Goal: Task Accomplishment & Management: Manage account settings

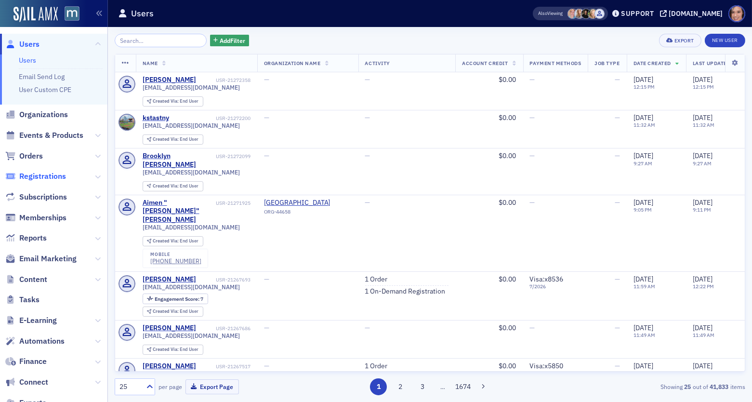
click at [61, 174] on span "Registrations" at bounding box center [42, 176] width 47 height 11
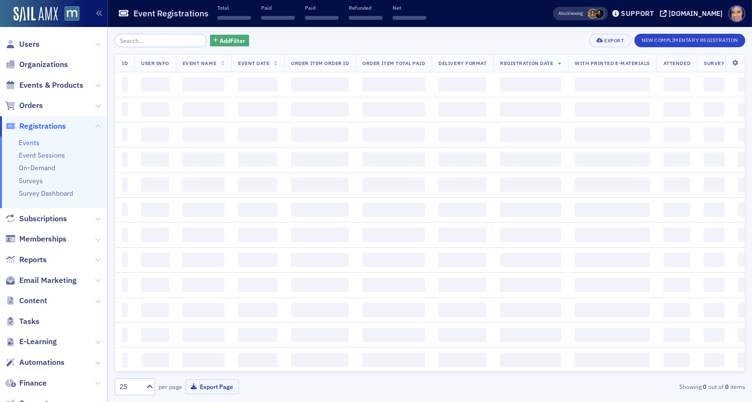
click at [223, 43] on span "Add Filter" at bounding box center [233, 40] width 26 height 9
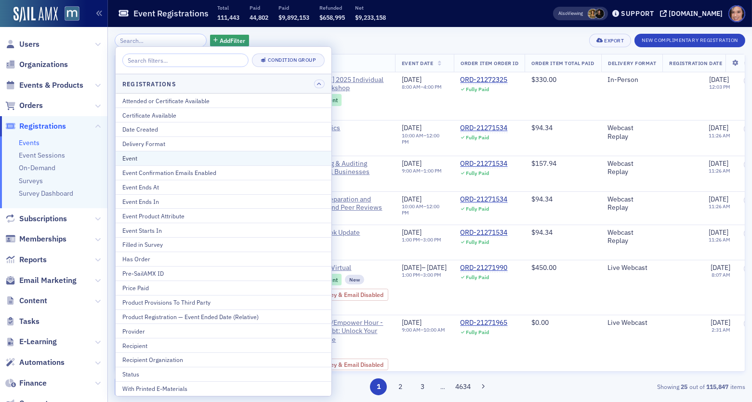
click at [242, 154] on div "Event" at bounding box center [223, 158] width 202 height 9
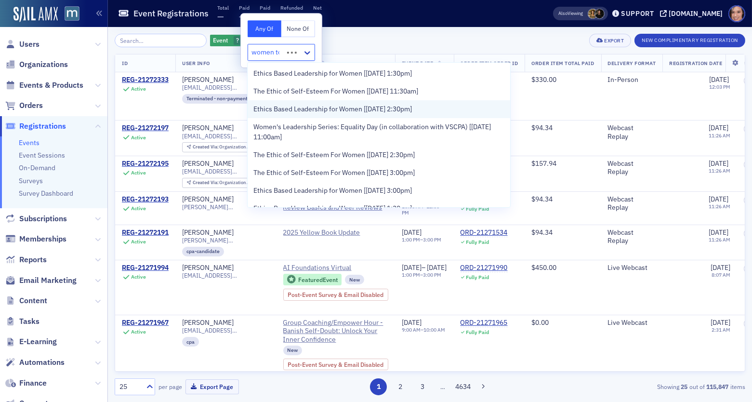
type input "women to"
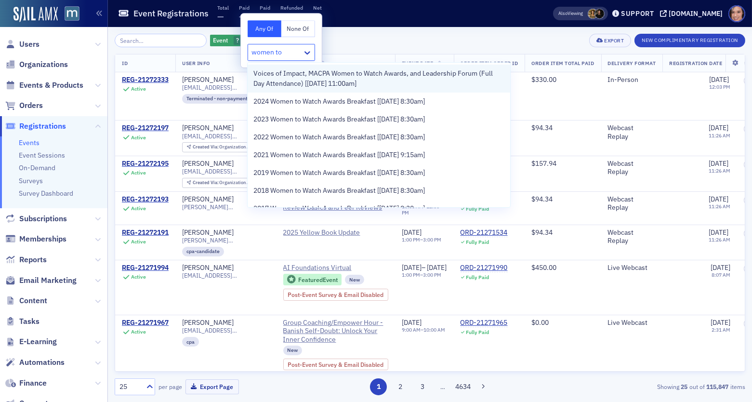
click at [369, 81] on span "Voices of Impact, MACPA Women to Watch Awards, and Leadership Forum (Full Day A…" at bounding box center [378, 78] width 250 height 20
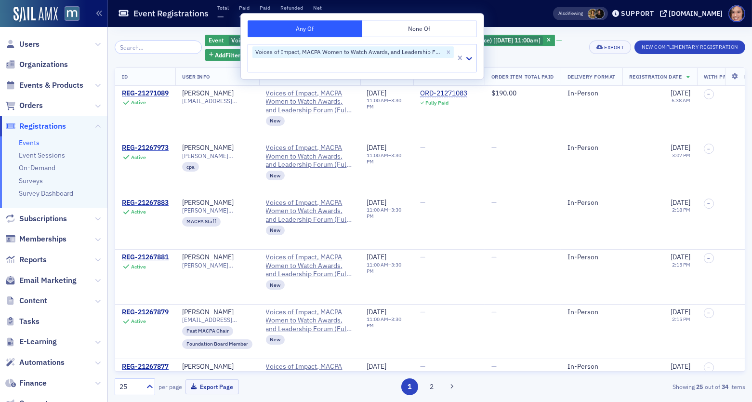
click at [561, 67] on div "ID User Info Event Name Event Date Order Item Order ID Order Item Total Paid De…" at bounding box center [430, 219] width 630 height 304
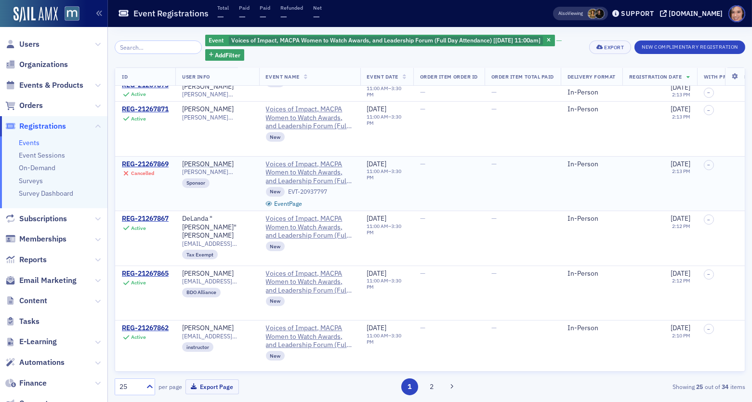
scroll to position [430, 0]
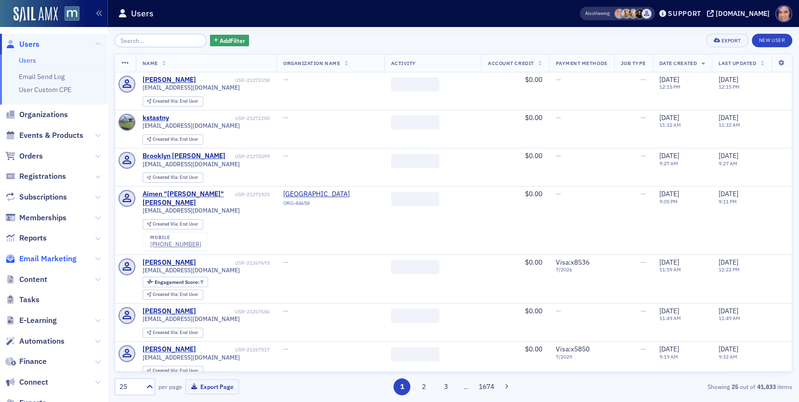
click at [61, 257] on span "Email Marketing" at bounding box center [47, 258] width 57 height 11
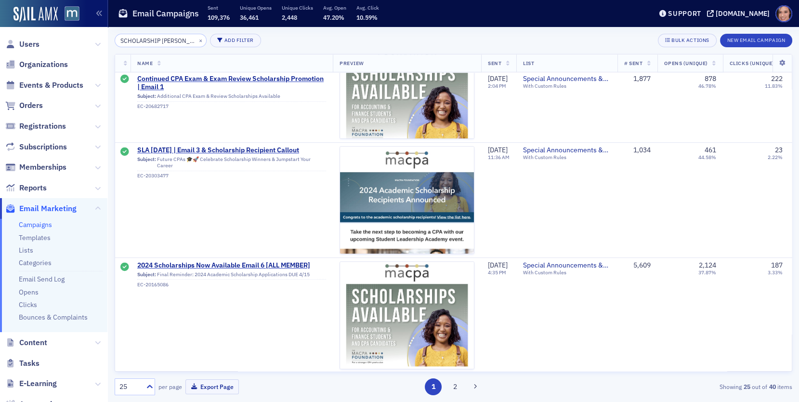
scroll to position [1312, 0]
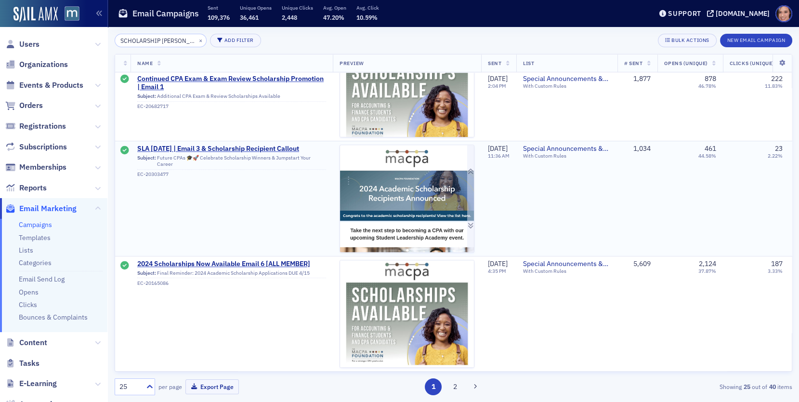
click at [406, 196] on img at bounding box center [407, 378] width 134 height 466
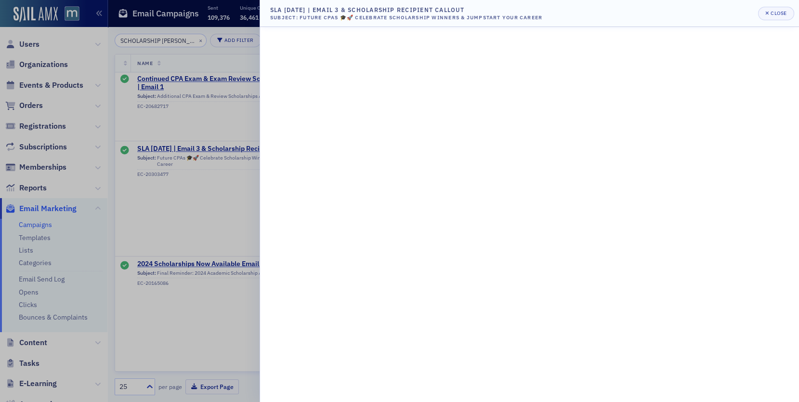
click at [173, 177] on div at bounding box center [399, 201] width 799 height 402
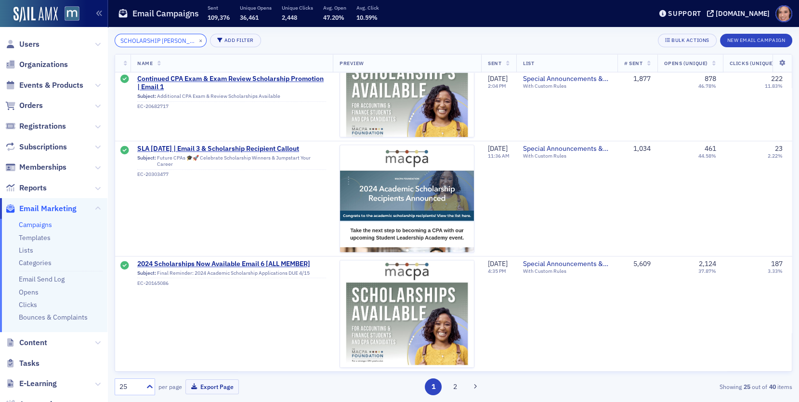
click at [162, 43] on input "SCHOLARSHIP WINN" at bounding box center [161, 40] width 92 height 13
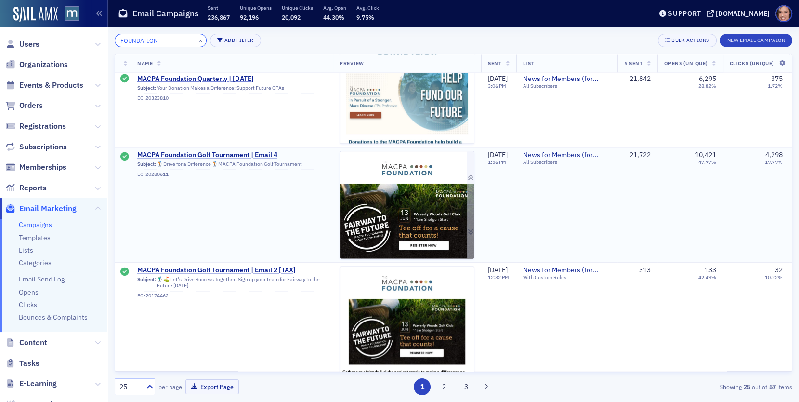
scroll to position [2440, 0]
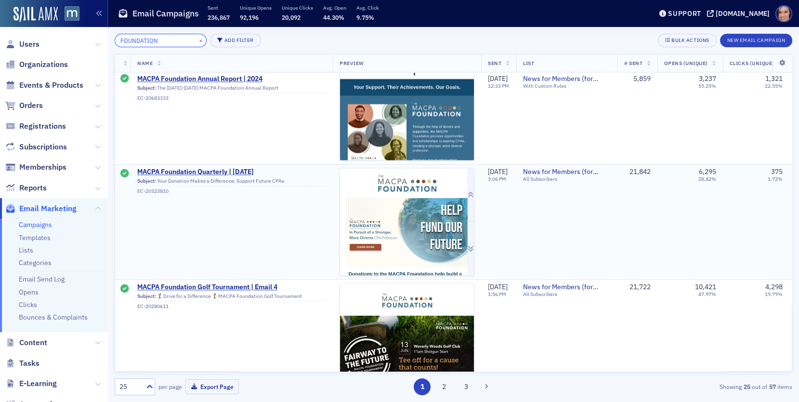
type input "FOUNDATION"
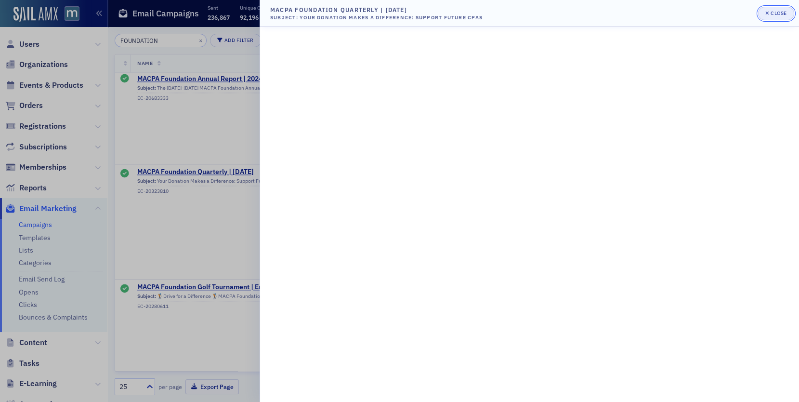
click at [779, 7] on div "Close" at bounding box center [776, 13] width 36 height 13
click at [775, 15] on div "Close" at bounding box center [779, 13] width 16 height 5
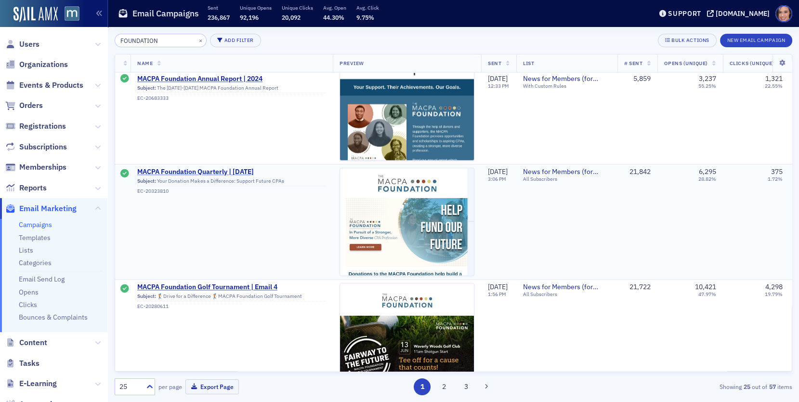
click at [207, 168] on span "MACPA Foundation Quarterly | 6/25/24" at bounding box center [231, 172] width 189 height 9
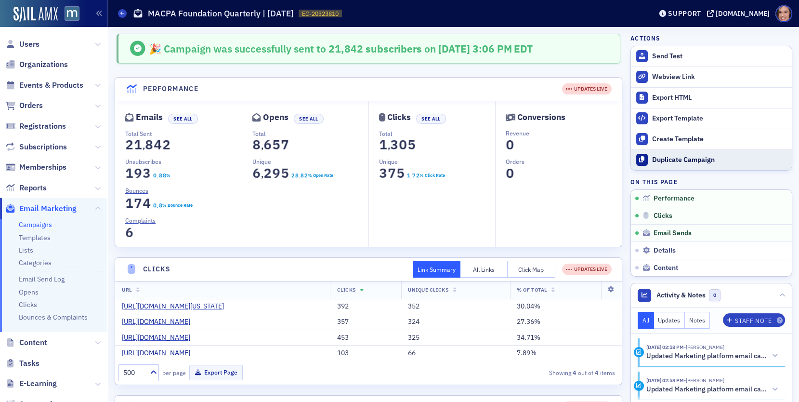
click at [663, 163] on button "Duplicate Campaign" at bounding box center [711, 159] width 161 height 21
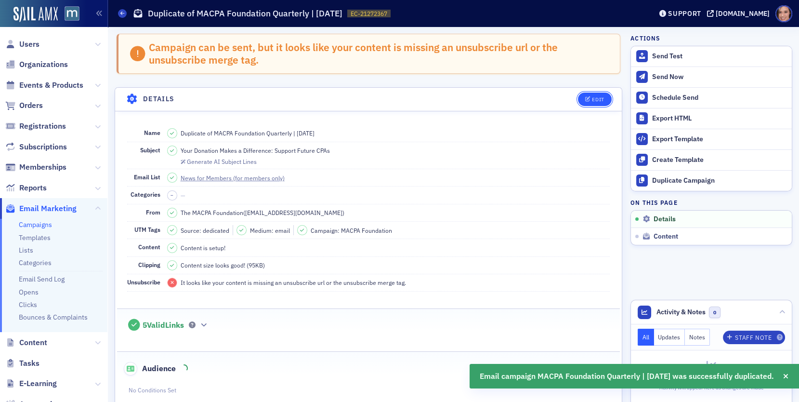
click at [590, 99] on icon "button" at bounding box center [588, 99] width 6 height 5
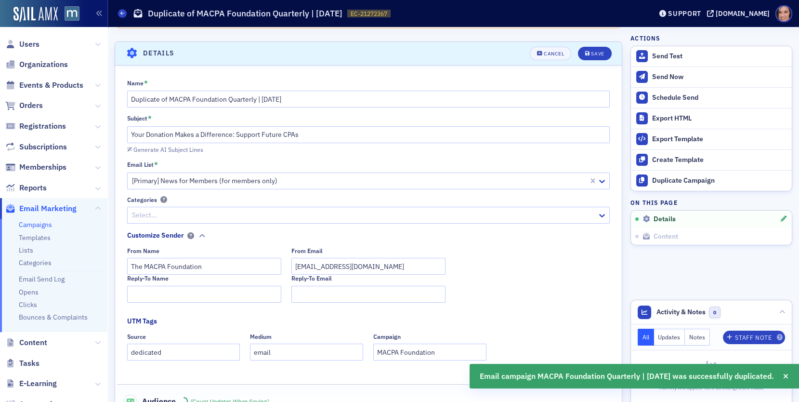
scroll to position [54, 0]
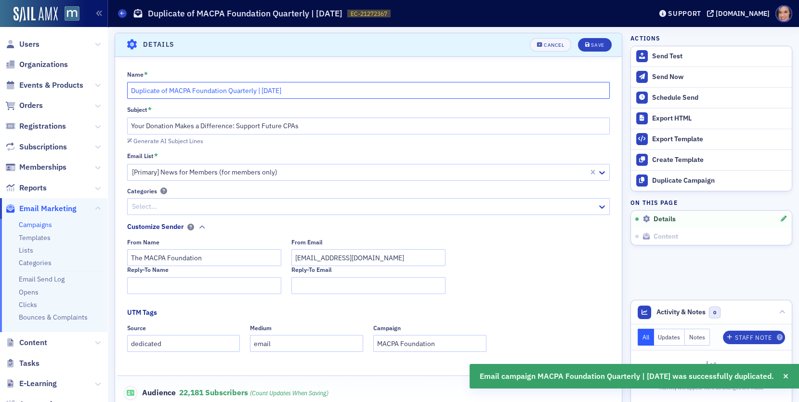
drag, startPoint x: 168, startPoint y: 90, endPoint x: 116, endPoint y: 89, distance: 52.0
click at [116, 89] on div "Name * Duplicate of MACPA Foundation Quarterly | 6/25/24 Subject * Your Donatio…" at bounding box center [368, 249] width 507 height 358
drag, startPoint x: 224, startPoint y: 87, endPoint x: 237, endPoint y: 89, distance: 13.1
click at [237, 89] on input "MACPA Foundation Quarterly | 6/25/24" at bounding box center [368, 90] width 483 height 17
click at [242, 89] on input "MACPA Foundation Quarterly | 6/25/24" at bounding box center [368, 90] width 483 height 17
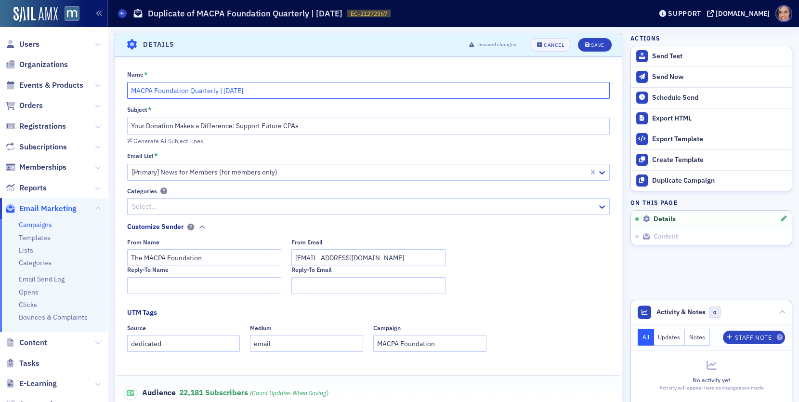
drag, startPoint x: 224, startPoint y: 89, endPoint x: 239, endPoint y: 91, distance: 15.1
click at [239, 91] on input "MACPA Foundation Quarterly | 6/25/24" at bounding box center [368, 90] width 483 height 17
click at [227, 89] on input "MACPA Foundation Quarterly | 6/25/24" at bounding box center [368, 90] width 483 height 17
drag, startPoint x: 224, startPoint y: 89, endPoint x: 253, endPoint y: 88, distance: 28.9
click at [253, 89] on input "MACPA Foundation Quarterly | 6/25/24" at bounding box center [368, 90] width 483 height 17
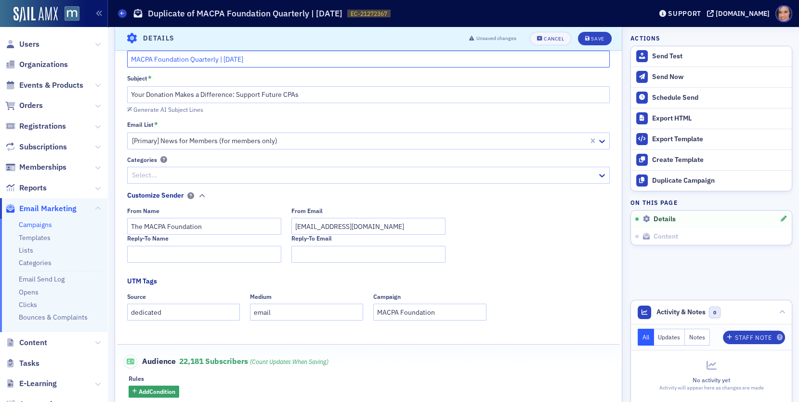
scroll to position [89, 0]
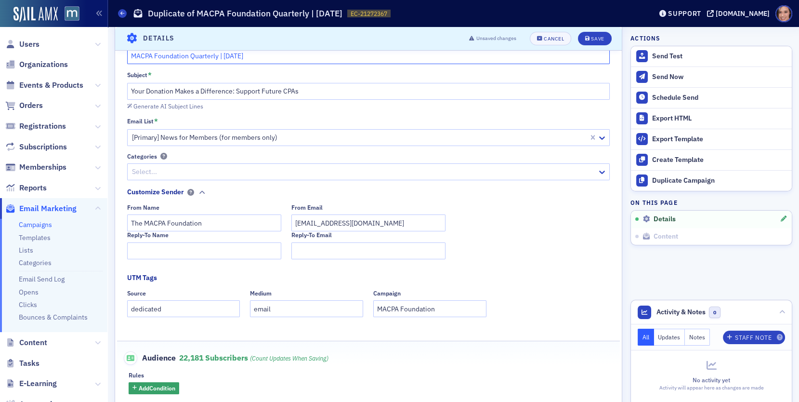
type input "MACPA Foundation Quarterly | Aug. 2025"
click at [288, 92] on input "Your Donation Makes a Difference: Support Future CPAs" at bounding box center [368, 91] width 483 height 17
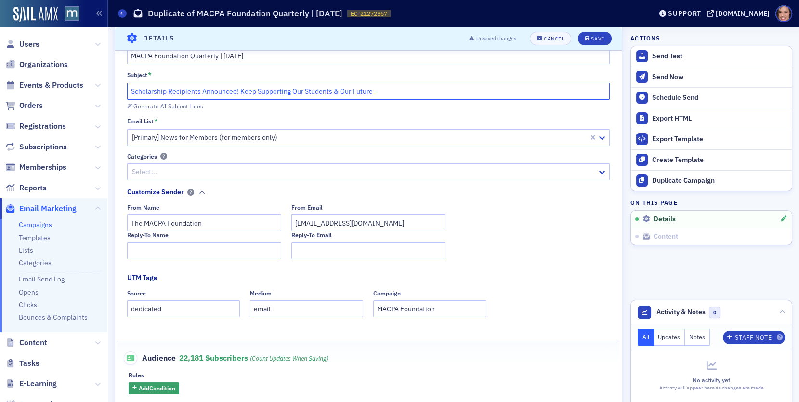
click at [266, 87] on input "Scholarship Recipients Announced! Keep Supporting Our Students & Our Future" at bounding box center [368, 91] width 483 height 17
paste input "Celebrating Scholarship Winners & Leaders in Our Profession"
click at [131, 90] on input "Celebrating Scholarship Winners & Leaders in Our Profession" at bounding box center [368, 91] width 483 height 17
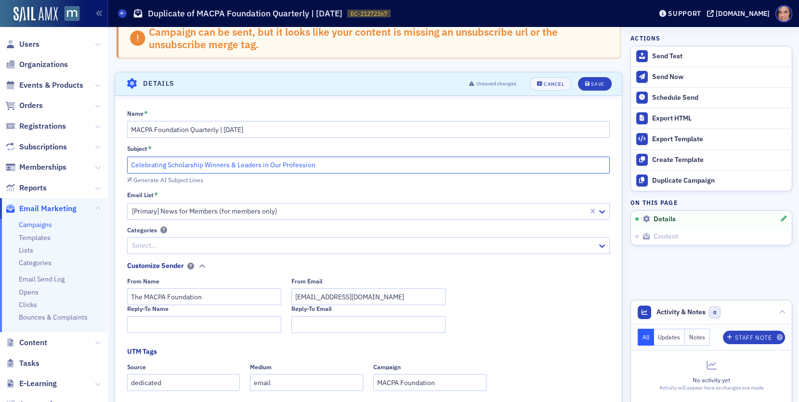
scroll to position [11, 0]
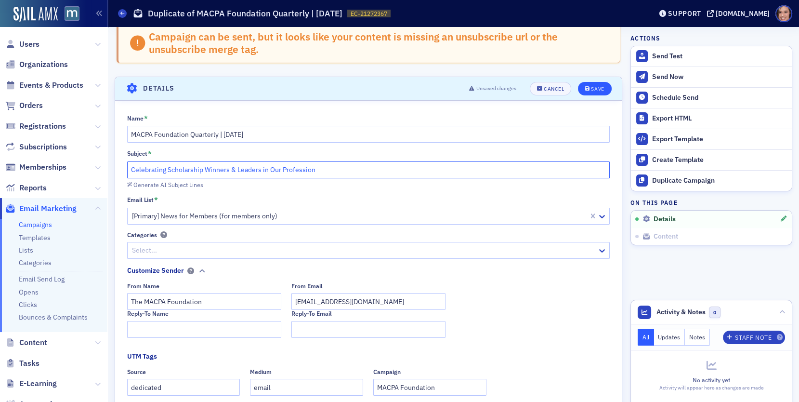
type input "Celebrating Scholarship Winners & Leaders in Our Profession"
click at [595, 86] on div "Save" at bounding box center [597, 88] width 13 height 5
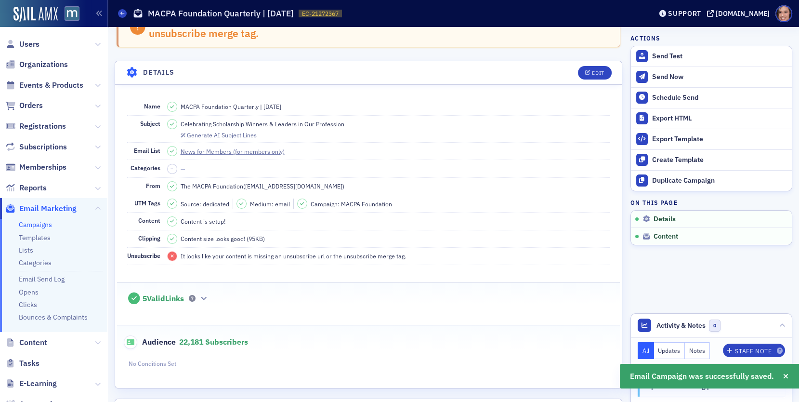
scroll to position [0, 0]
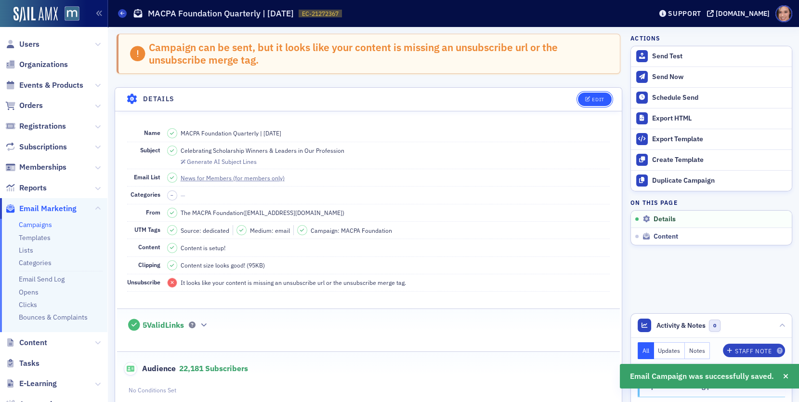
click at [600, 98] on div "Edit" at bounding box center [598, 99] width 12 height 5
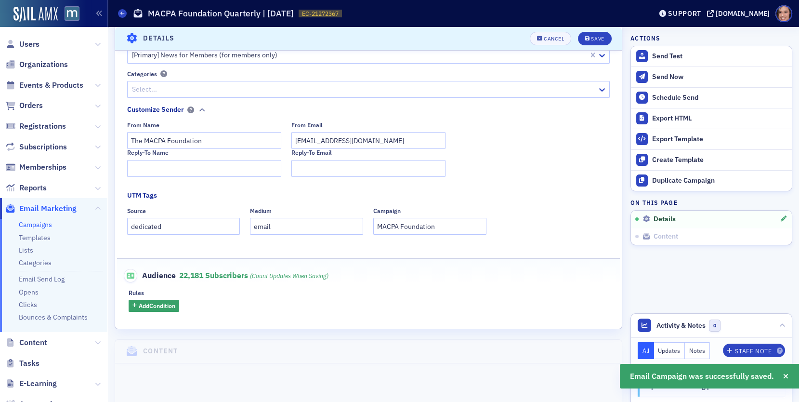
scroll to position [172, 0]
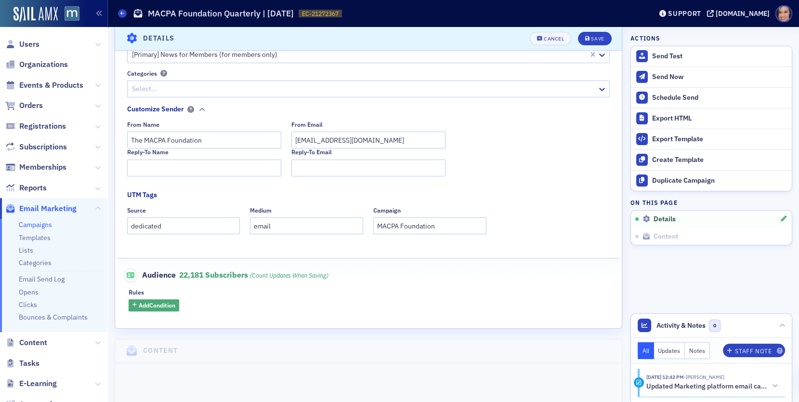
click at [163, 309] on button "Add Condition" at bounding box center [154, 305] width 51 height 12
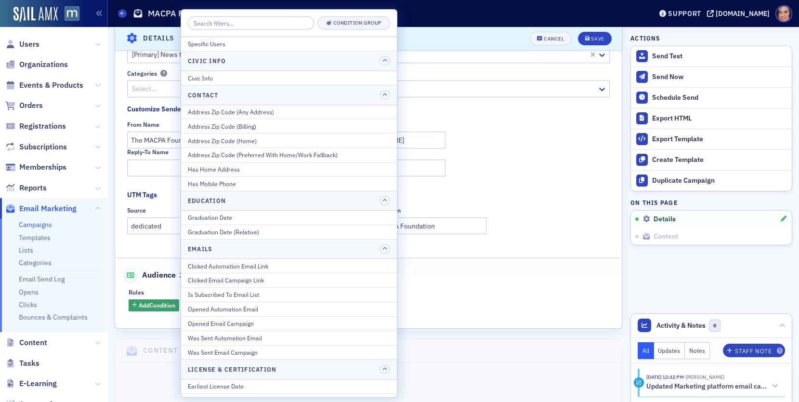
click at [472, 148] on div "Reply-To Name Reply-To Email" at bounding box center [368, 161] width 483 height 27
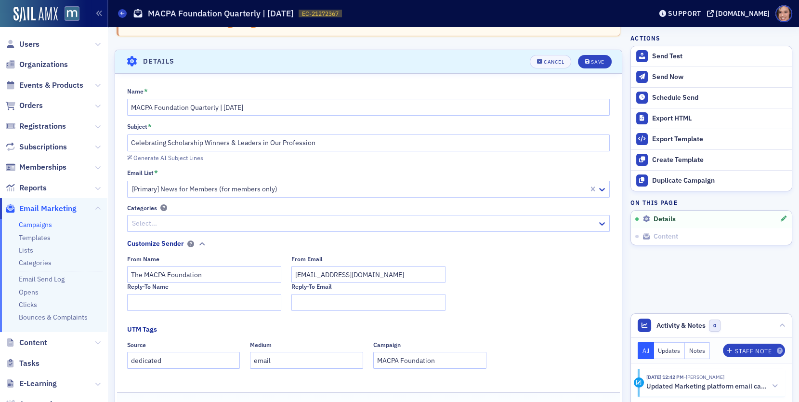
scroll to position [25, 0]
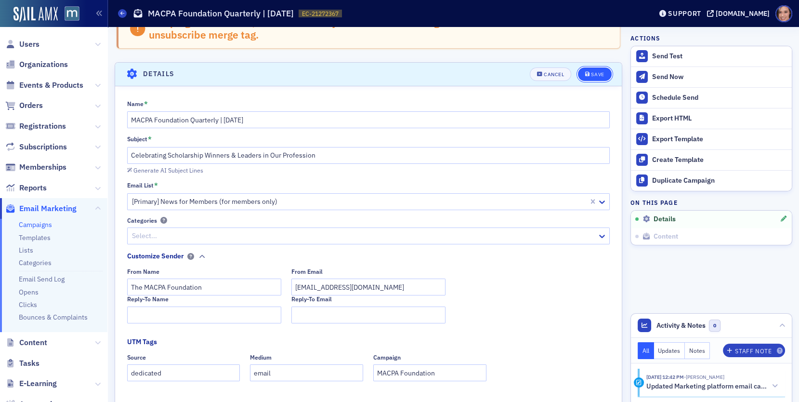
click at [605, 71] on button "Save" at bounding box center [594, 73] width 33 height 13
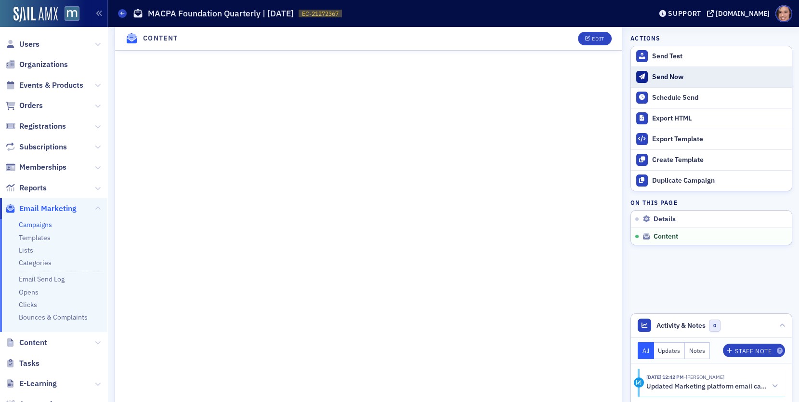
scroll to position [412, 0]
click at [582, 45] on header "Content Edit" at bounding box center [368, 39] width 507 height 24
click at [584, 42] on button "Edit" at bounding box center [594, 38] width 33 height 13
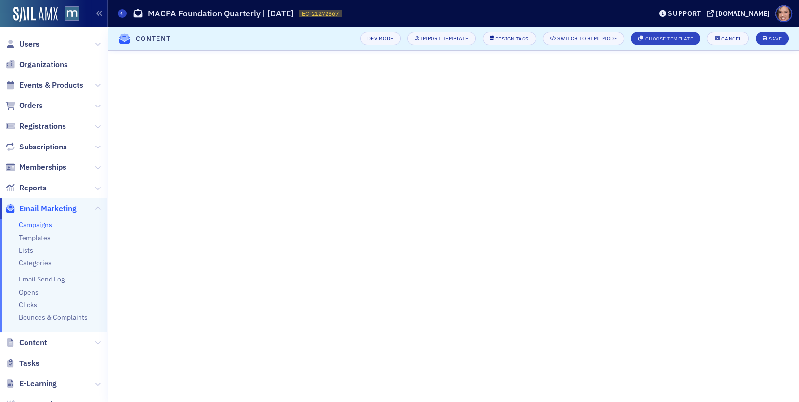
scroll to position [25, 0]
click at [96, 107] on icon at bounding box center [98, 106] width 6 height 6
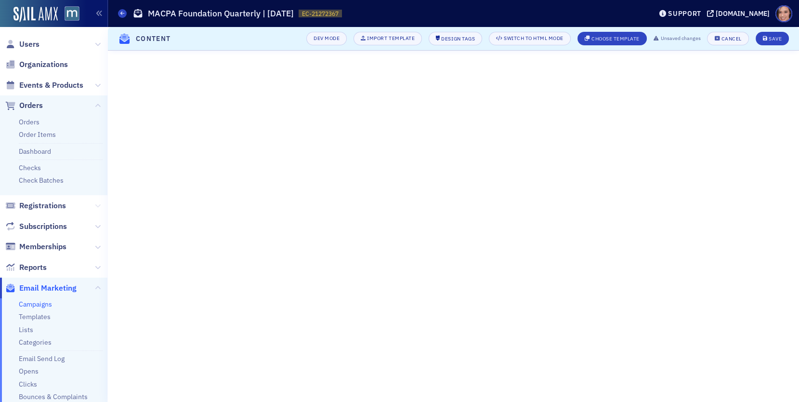
click at [100, 206] on icon at bounding box center [98, 206] width 6 height 6
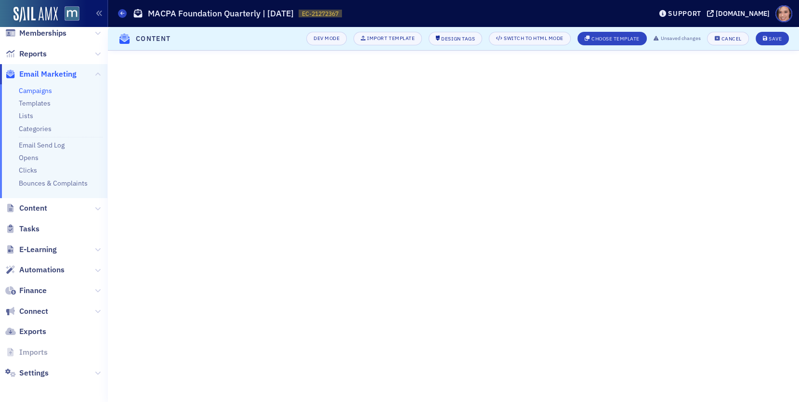
scroll to position [0, 0]
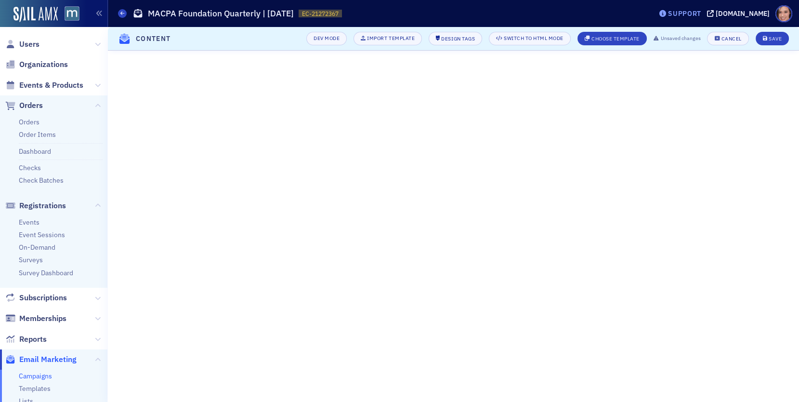
click at [697, 15] on div "Support" at bounding box center [684, 13] width 33 height 9
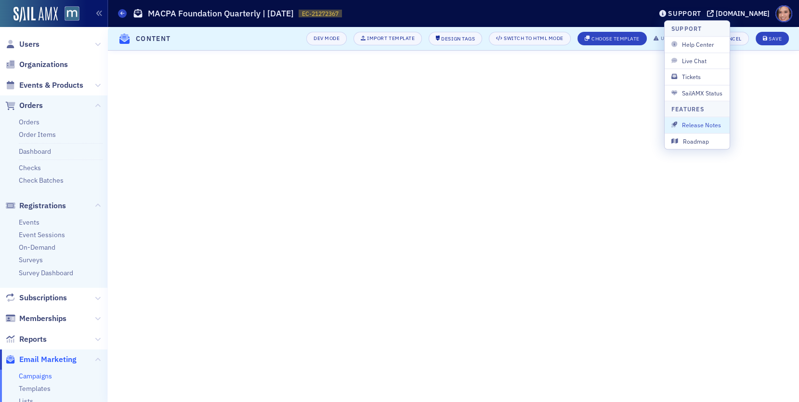
click at [694, 113] on div "Features" at bounding box center [697, 108] width 65 height 15
click at [698, 118] on button "Release Notes" at bounding box center [697, 124] width 65 height 15
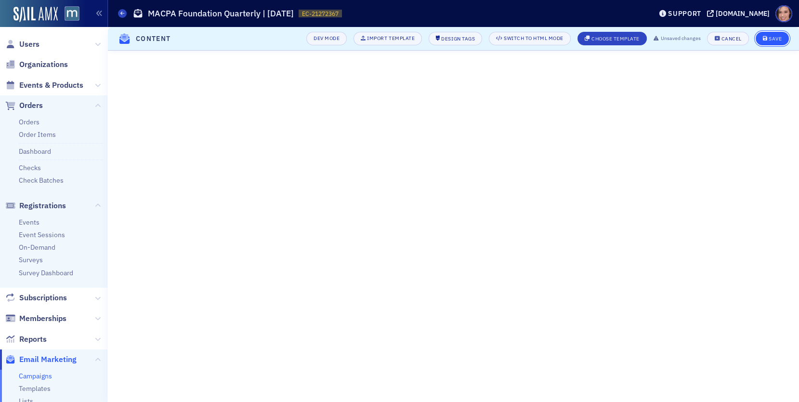
click at [761, 38] on button "Save" at bounding box center [772, 38] width 33 height 13
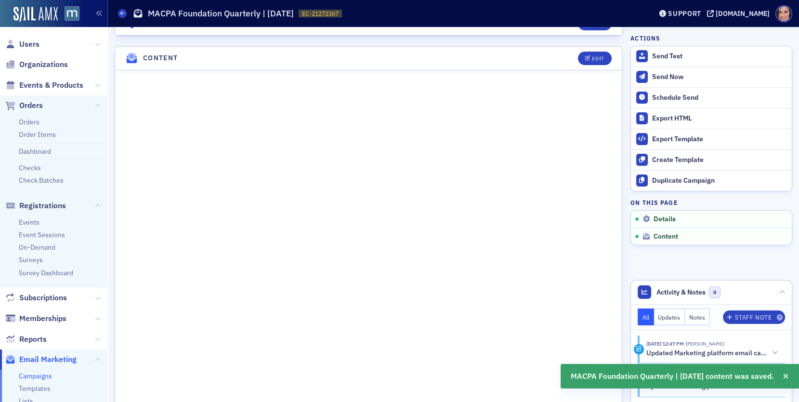
scroll to position [389, 0]
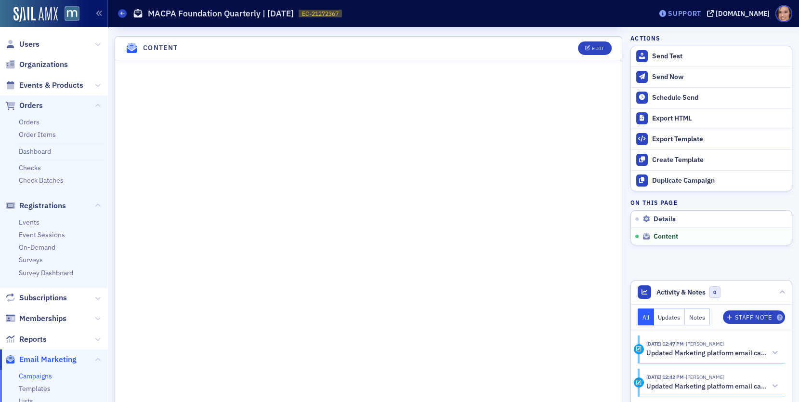
click at [701, 19] on div "Support" at bounding box center [679, 13] width 45 height 13
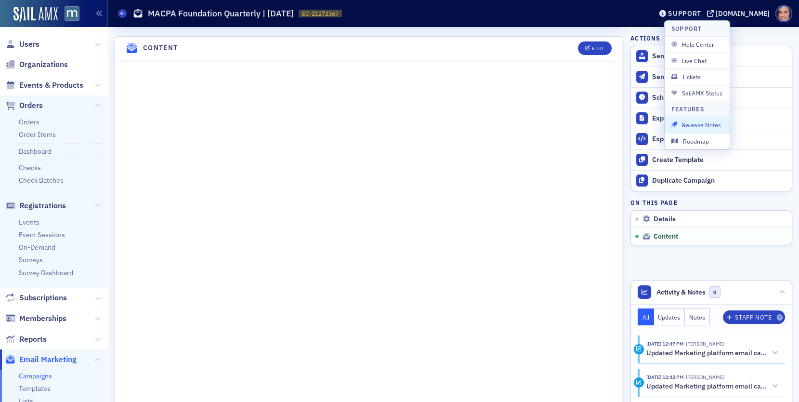
click at [710, 127] on span "Release Notes" at bounding box center [697, 124] width 52 height 9
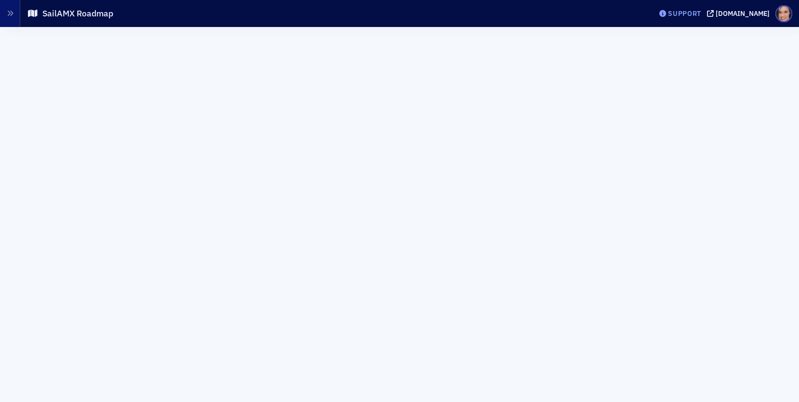
click at [701, 17] on div "Support" at bounding box center [679, 13] width 45 height 13
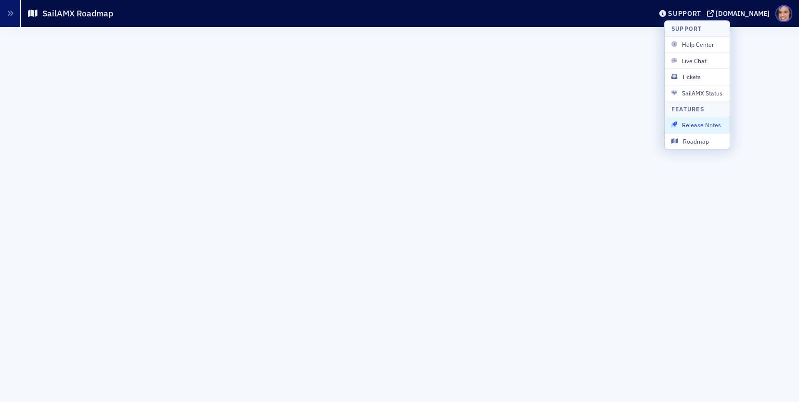
click at [706, 123] on span "Release Notes" at bounding box center [697, 124] width 52 height 9
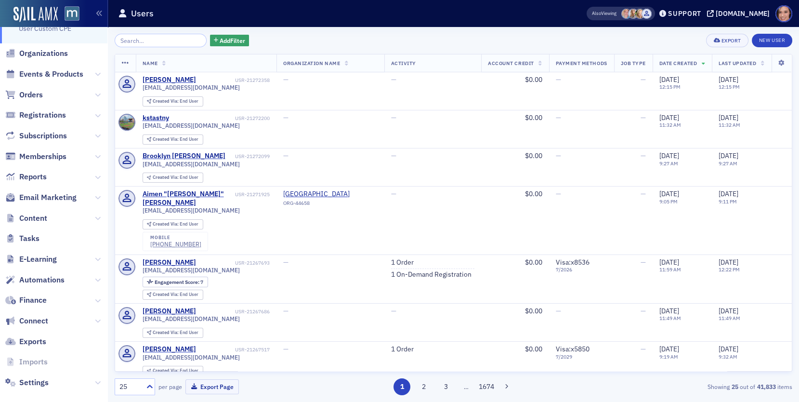
scroll to position [71, 0]
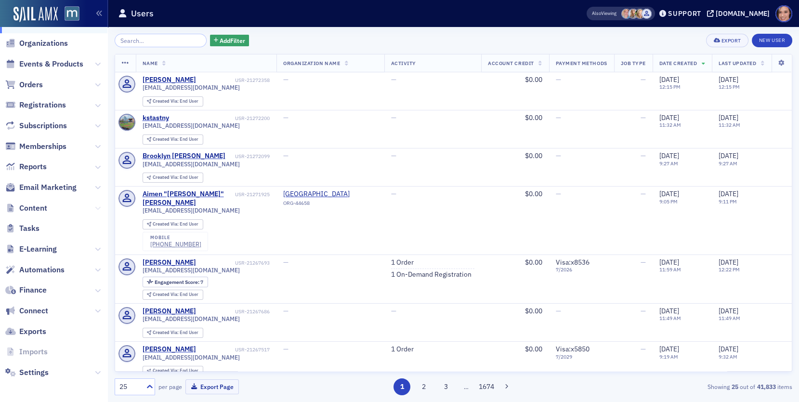
click at [97, 207] on icon at bounding box center [98, 208] width 6 height 6
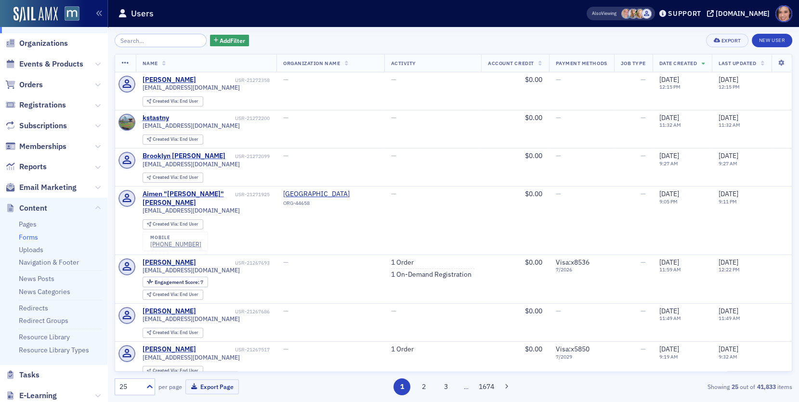
click at [32, 235] on link "Forms" at bounding box center [28, 237] width 19 height 9
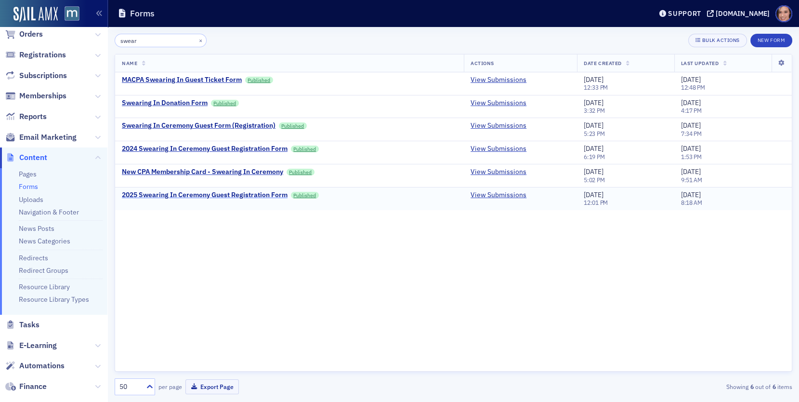
type input "swear"
click at [161, 193] on div "2025 Swearing In Ceremony Guest Registration Form" at bounding box center [205, 195] width 166 height 9
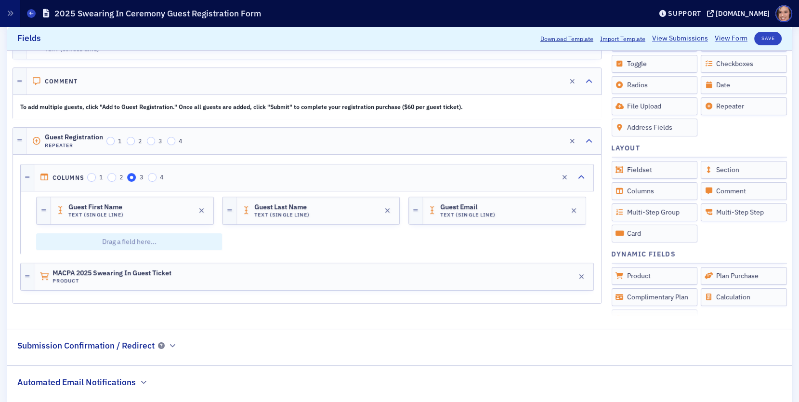
scroll to position [239, 0]
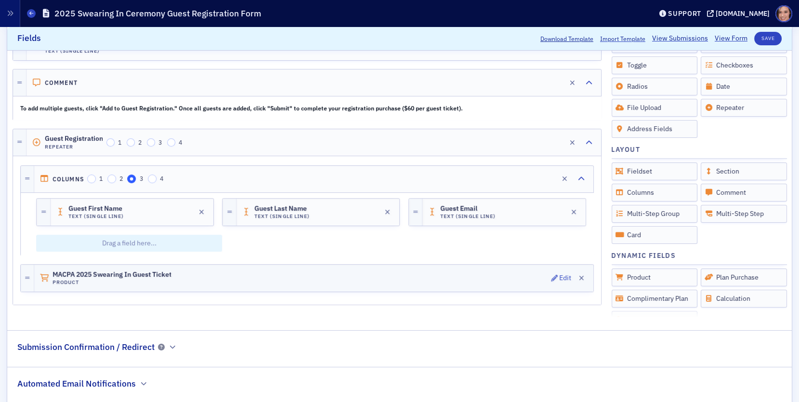
click at [294, 273] on div "MACPA 2025 Swearing In Guest Ticket Product Edit" at bounding box center [313, 277] width 559 height 27
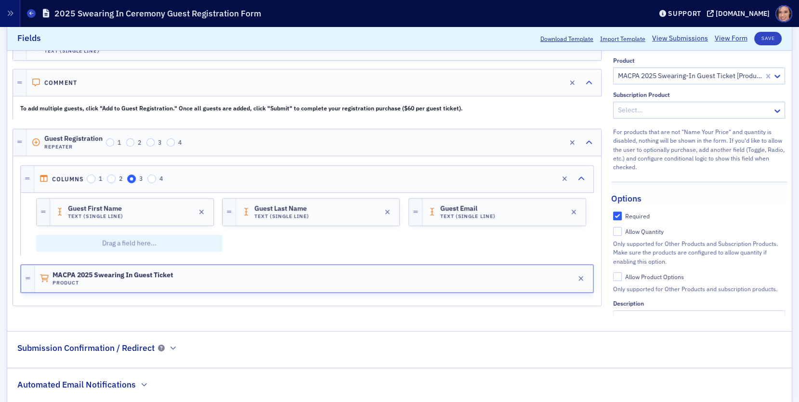
scroll to position [87, 0]
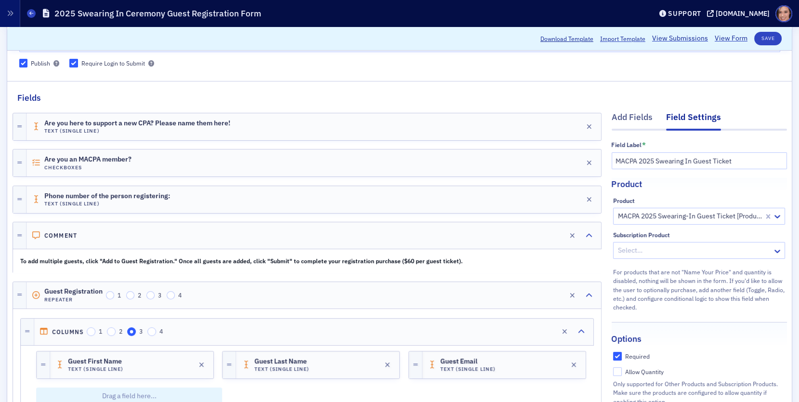
click at [689, 209] on div "MACPA 2025 Swearing-In Guest Ticket [Product]" at bounding box center [689, 216] width 150 height 14
click at [661, 216] on div at bounding box center [690, 216] width 146 height 12
click at [702, 299] on div "For products that are not "Name Your Price" and quantity is disabled, nothing w…" at bounding box center [699, 288] width 172 height 46
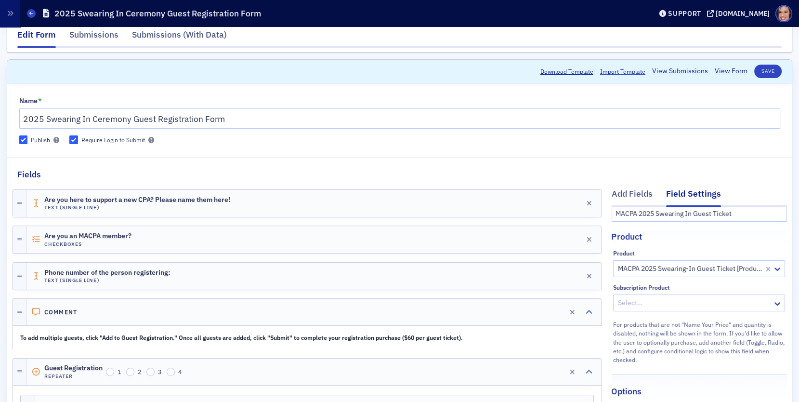
scroll to position [0, 0]
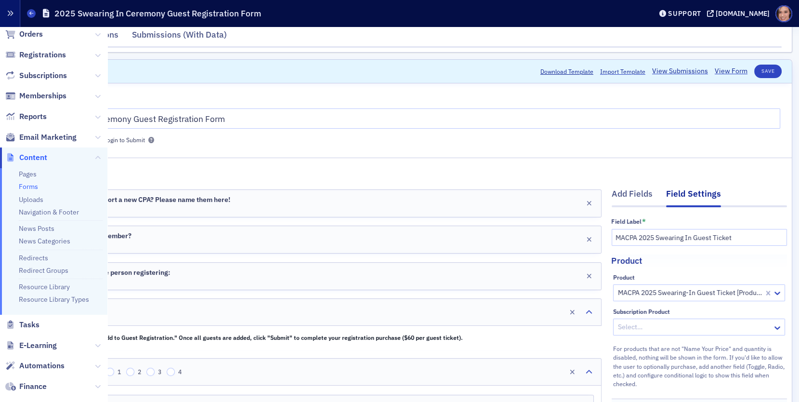
click at [5, 18] on button "button" at bounding box center [10, 13] width 20 height 27
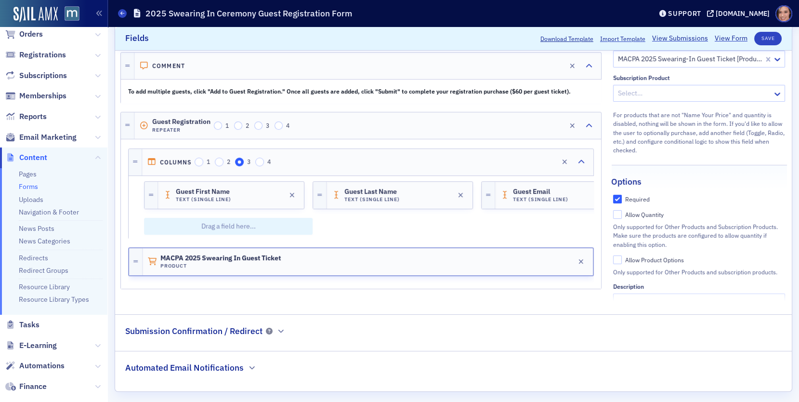
scroll to position [256, 0]
click at [173, 255] on span "MACPA 2025 Swearing In Guest Ticket" at bounding box center [220, 259] width 120 height 8
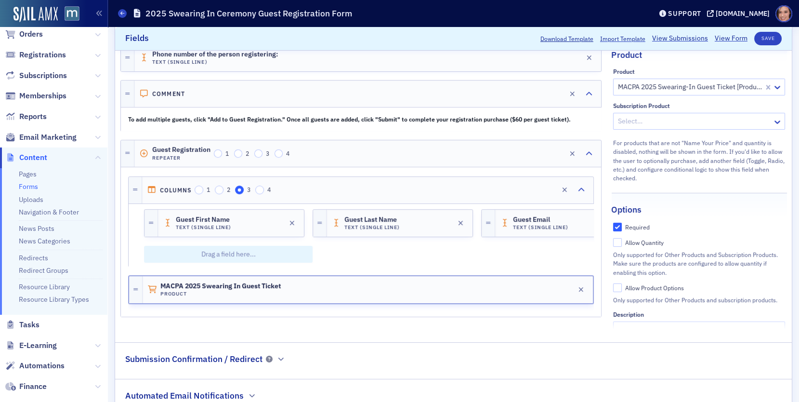
scroll to position [227, 0]
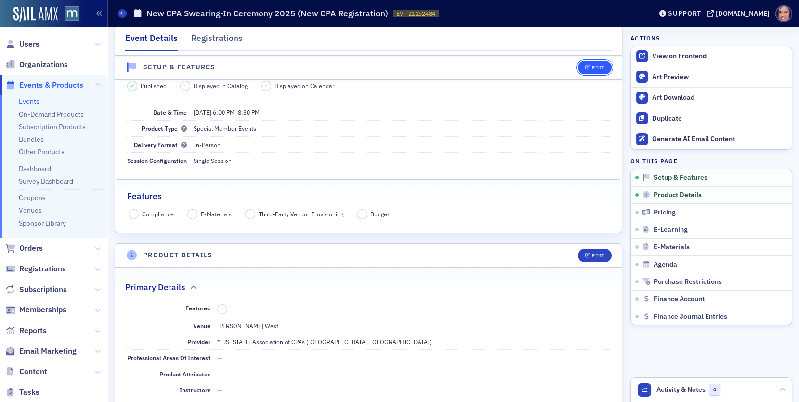
click at [596, 66] on div "Edit" at bounding box center [598, 67] width 12 height 5
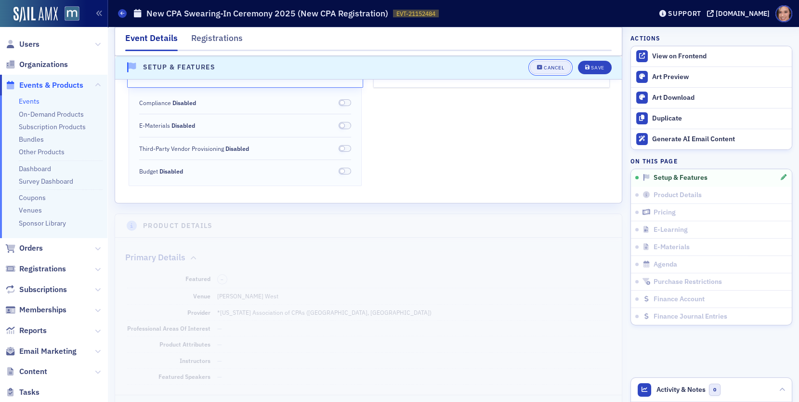
click at [558, 71] on button "Cancel" at bounding box center [550, 67] width 41 height 13
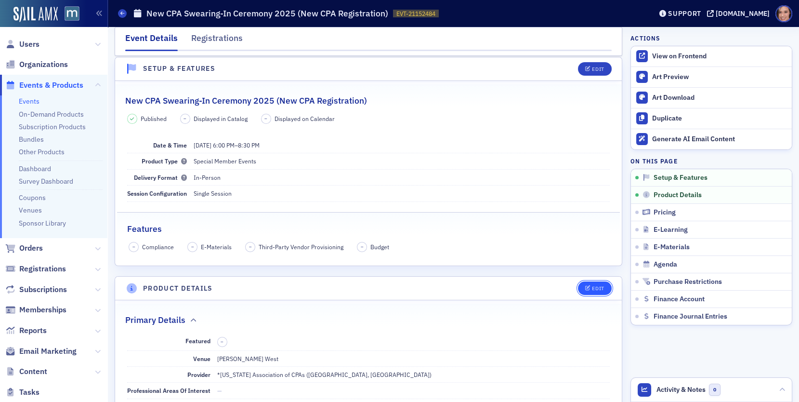
click at [590, 286] on icon "button" at bounding box center [588, 288] width 6 height 5
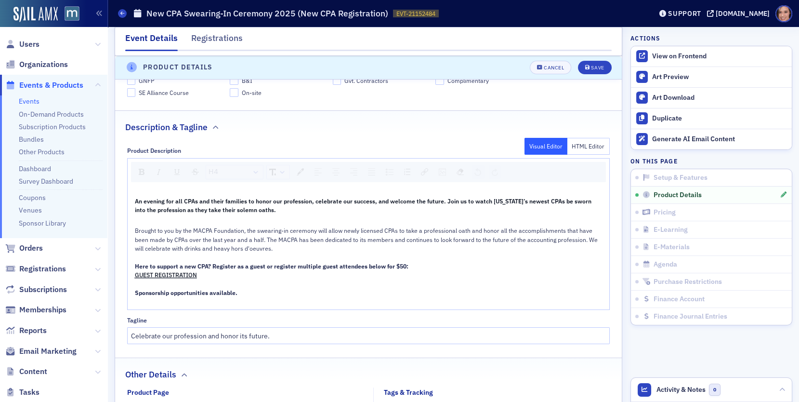
scroll to position [478, 0]
click at [158, 270] on span "GUEST REGISTRATION" at bounding box center [166, 274] width 62 height 8
click at [161, 271] on span "GUEST REGISTRATION" at bounding box center [166, 274] width 62 height 8
drag, startPoint x: 134, startPoint y: 272, endPoint x: 200, endPoint y: 275, distance: 65.6
click at [200, 275] on div "GUEST REGISTRATION" at bounding box center [369, 274] width 468 height 9
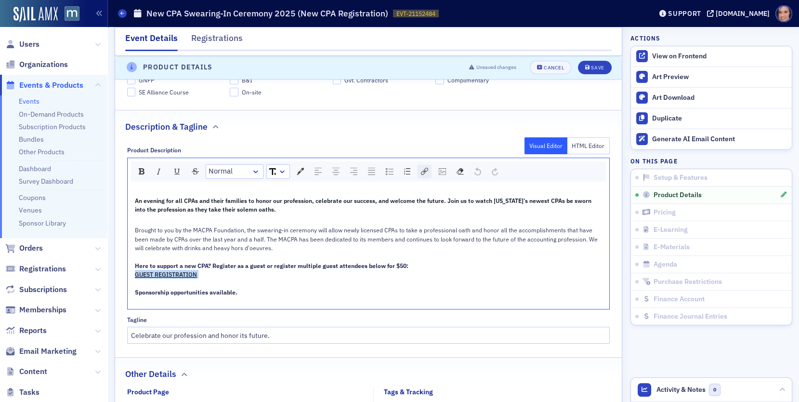
click at [419, 169] on div "rdw-link-control" at bounding box center [425, 171] width 14 height 13
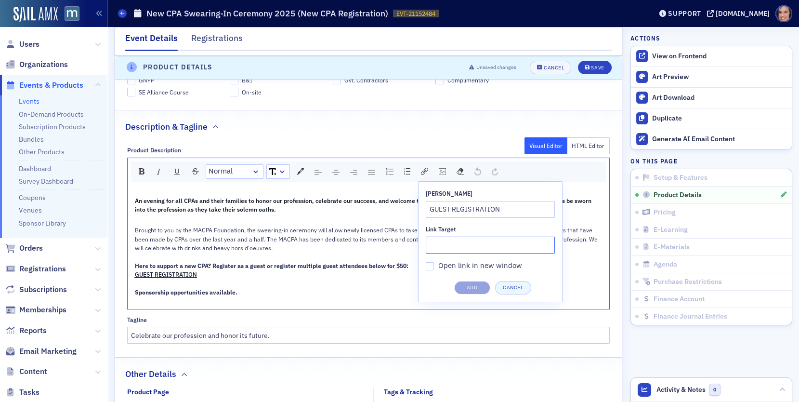
click at [485, 239] on input "Link Target" at bounding box center [490, 244] width 129 height 17
click at [174, 271] on span "GUEST REGISTRATION" at bounding box center [166, 274] width 62 height 8
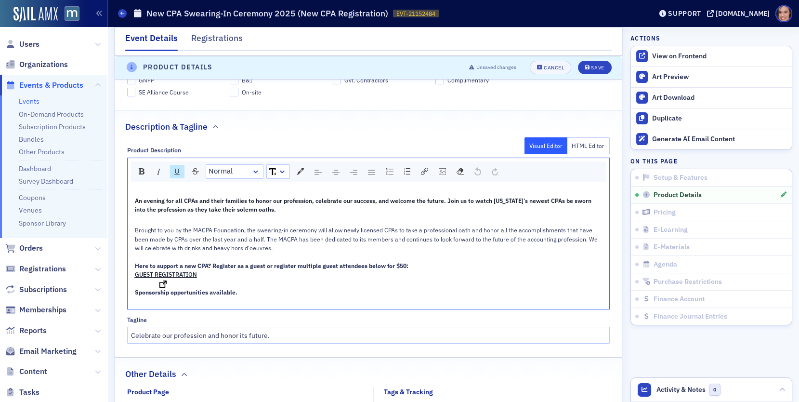
click at [165, 270] on span "GUEST REGISTRATION" at bounding box center [166, 274] width 62 height 8
click at [422, 171] on div "rdw-link-control" at bounding box center [425, 171] width 14 height 13
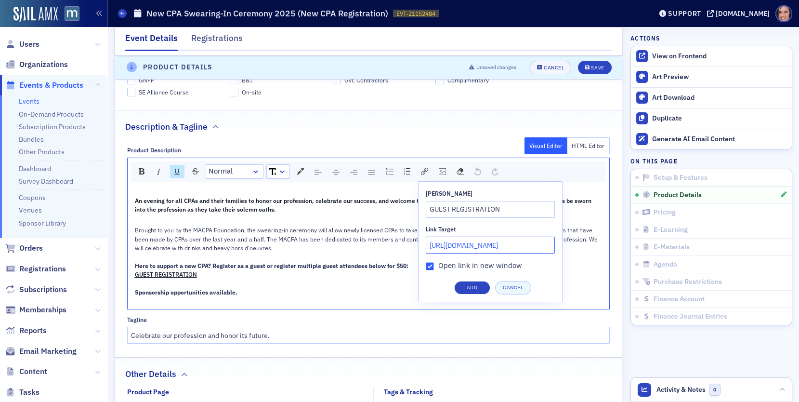
click at [481, 243] on input "https://macpa.org/catalog/events/21152491-new-cpa-swearing-in-ceremony-2025-202…" at bounding box center [490, 244] width 129 height 17
paste input "form/1f063274-355f-6dce-92b2-263967835079"
type input "https://macpa.org/form/1f063274-355f-6dce-92b2-263967835079"
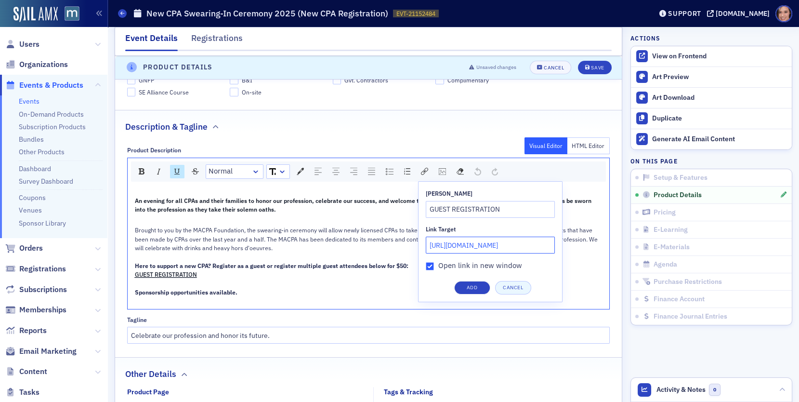
scroll to position [0, 86]
click at [472, 285] on button "Add" at bounding box center [472, 287] width 36 height 13
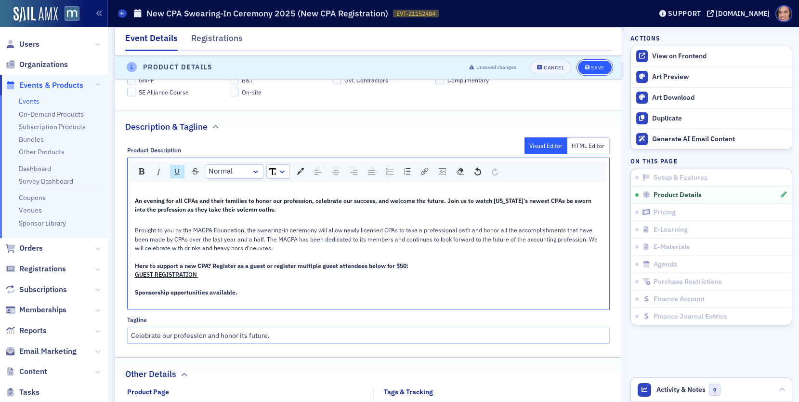
click at [592, 69] on div "Save" at bounding box center [597, 67] width 13 height 5
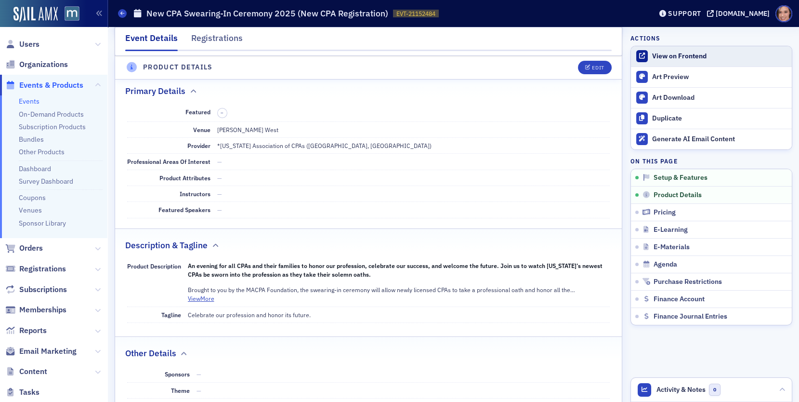
scroll to position [230, 0]
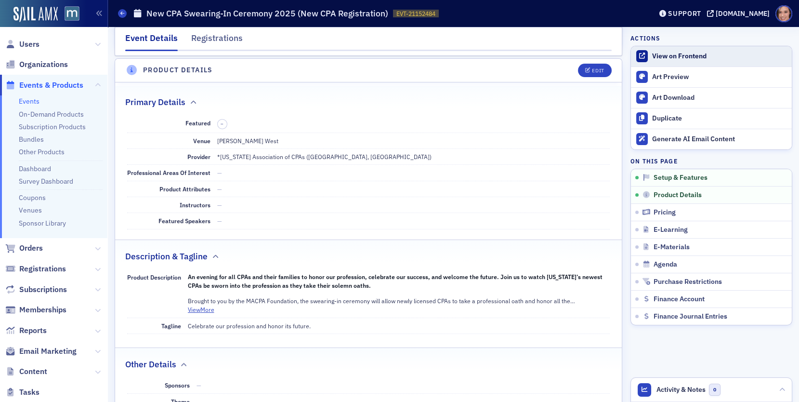
click at [679, 57] on div "View on Frontend" at bounding box center [719, 56] width 135 height 9
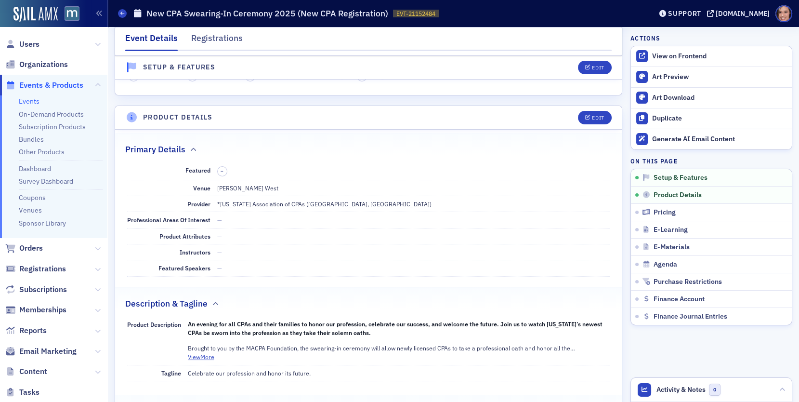
scroll to position [0, 0]
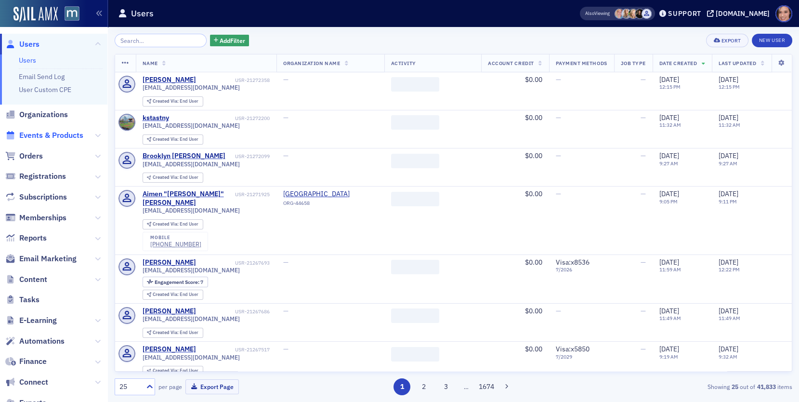
click at [58, 136] on span "Events & Products" at bounding box center [51, 135] width 64 height 11
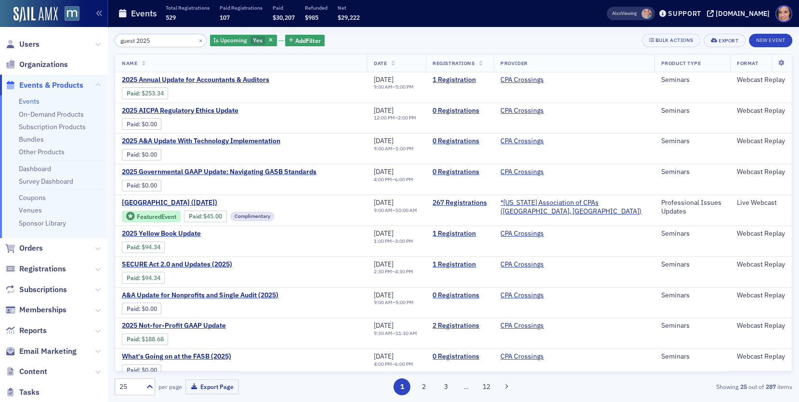
click at [133, 41] on input "guest 2025" at bounding box center [161, 40] width 92 height 13
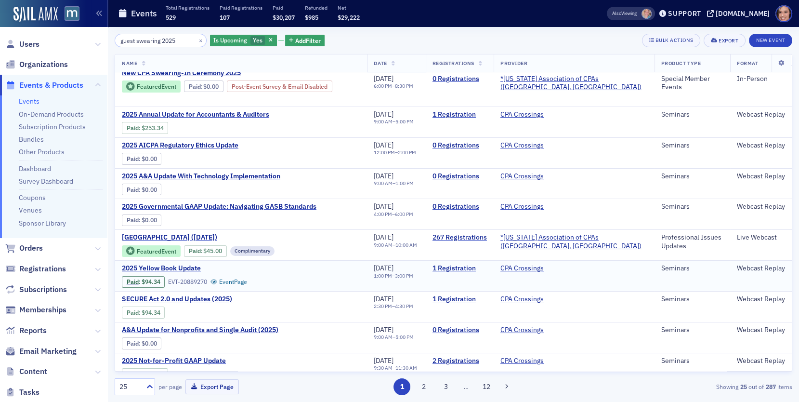
scroll to position [39, 0]
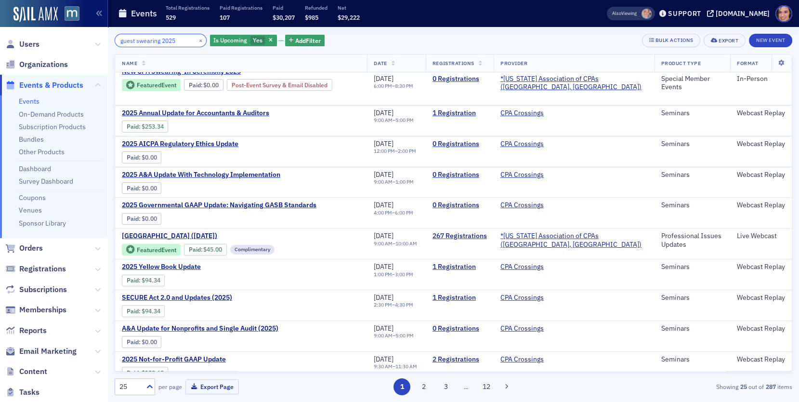
click at [165, 39] on input "guest swearing 2025" at bounding box center [161, 40] width 92 height 13
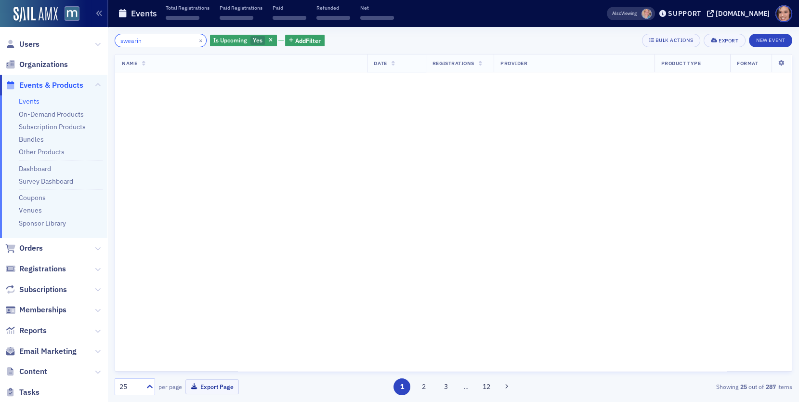
scroll to position [659, 0]
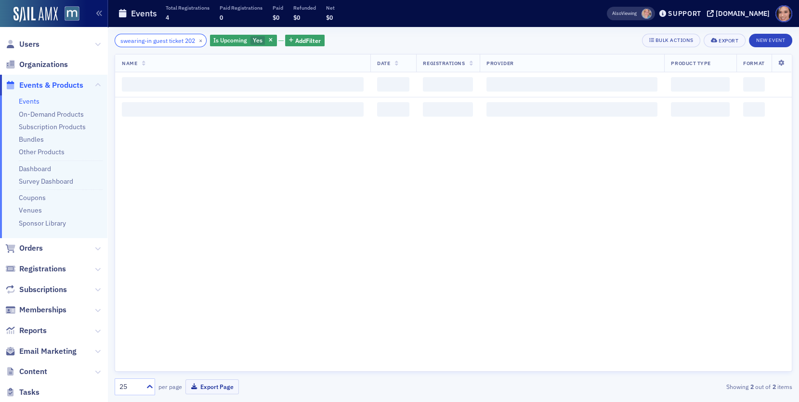
scroll to position [0, 15]
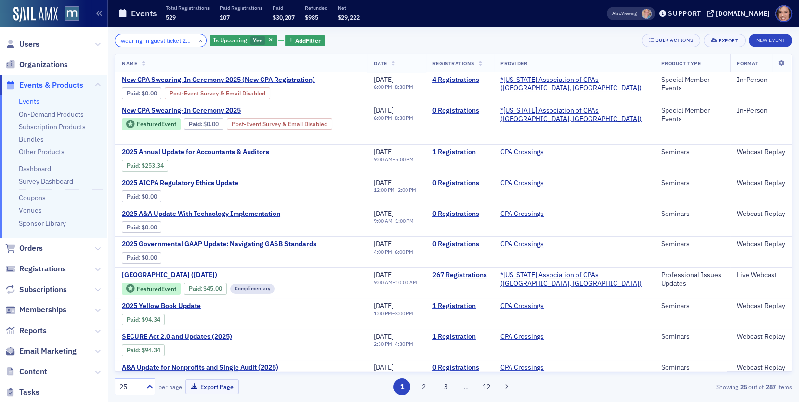
click at [131, 44] on input "swearing-in guest ticket 2025" at bounding box center [161, 40] width 92 height 13
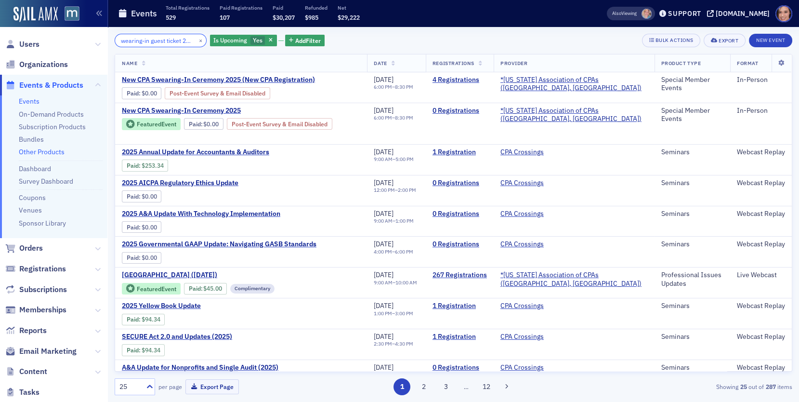
type input "swearing-in guest ticket 2025"
click at [60, 151] on link "Other Products" at bounding box center [42, 151] width 46 height 9
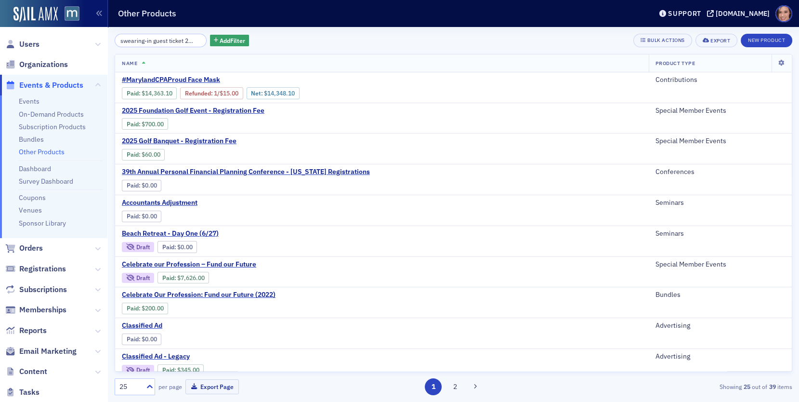
scroll to position [0, 15]
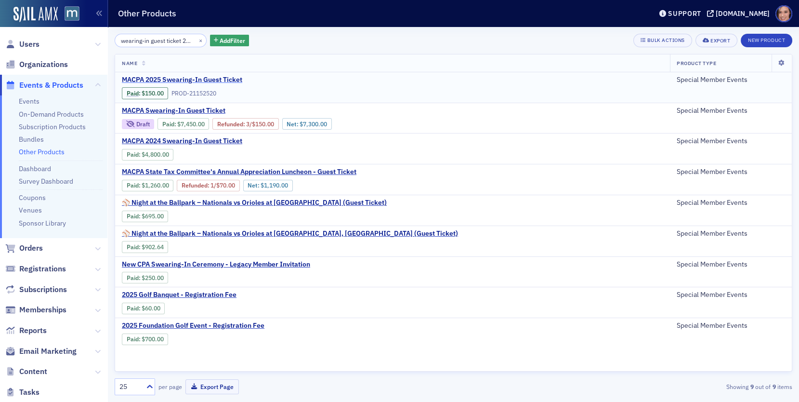
type input "swearing-in guest ticket 2025"
click at [200, 81] on span "MACPA 2025 Swearing-In Guest Ticket" at bounding box center [203, 80] width 162 height 9
